Goal: Transaction & Acquisition: Download file/media

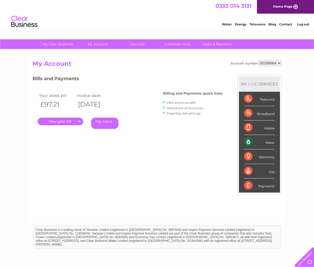
click at [62, 123] on link "." at bounding box center [61, 121] width 46 height 8
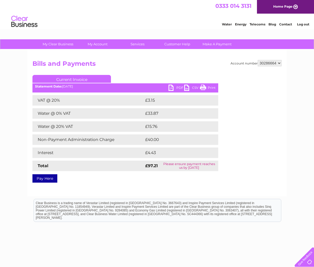
click at [185, 87] on link "CSV" at bounding box center [192, 88] width 16 height 8
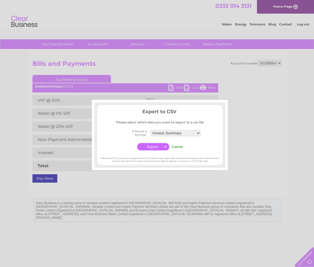
click at [177, 88] on div at bounding box center [157, 133] width 314 height 267
click at [172, 89] on div at bounding box center [157, 133] width 314 height 267
click at [176, 146] on input "Cancel" at bounding box center [177, 147] width 11 height 4
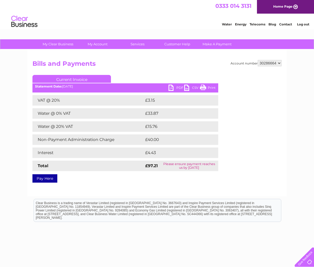
click at [170, 88] on link "PDF" at bounding box center [176, 88] width 16 height 8
